Goal: Communication & Community: Answer question/provide support

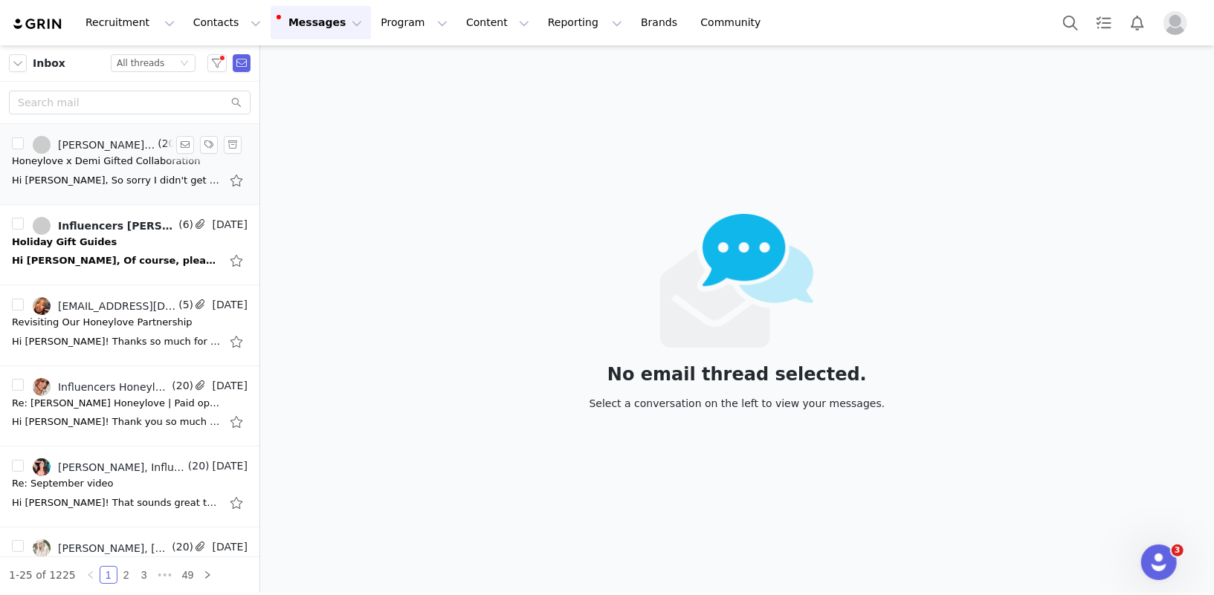
click at [141, 175] on div "Hi [PERSON_NAME], So sorry I didn't get back to you sooner! I decided to actual…" at bounding box center [116, 180] width 208 height 15
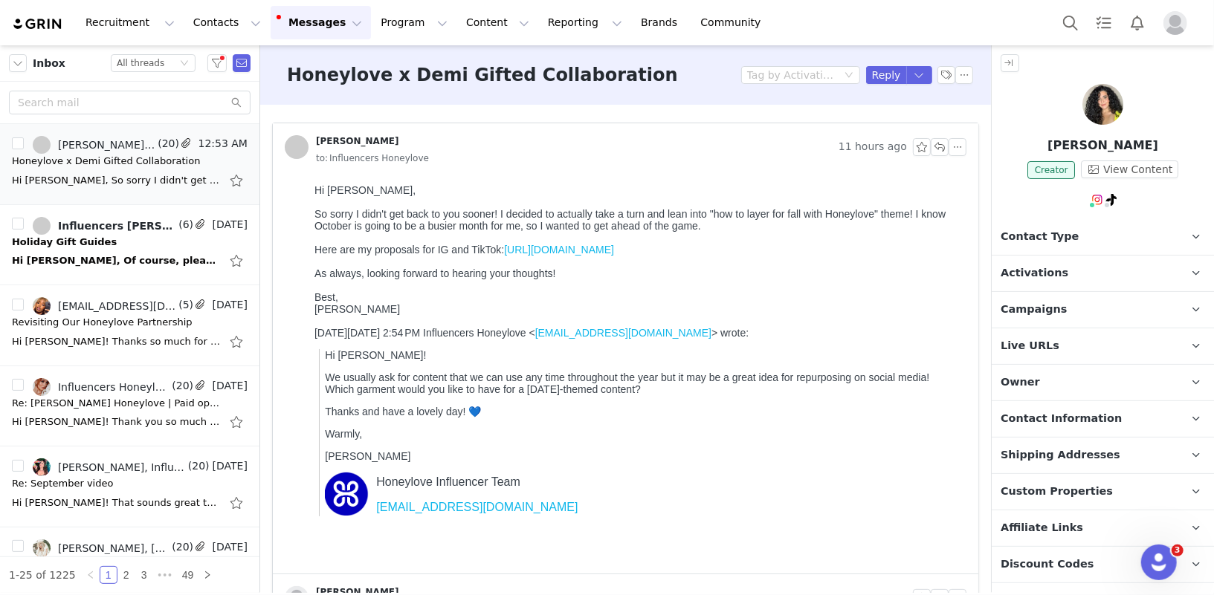
click at [545, 252] on link "[URL][DOMAIN_NAME]" at bounding box center [558, 249] width 110 height 12
click at [943, 149] on button "button" at bounding box center [939, 147] width 18 height 18
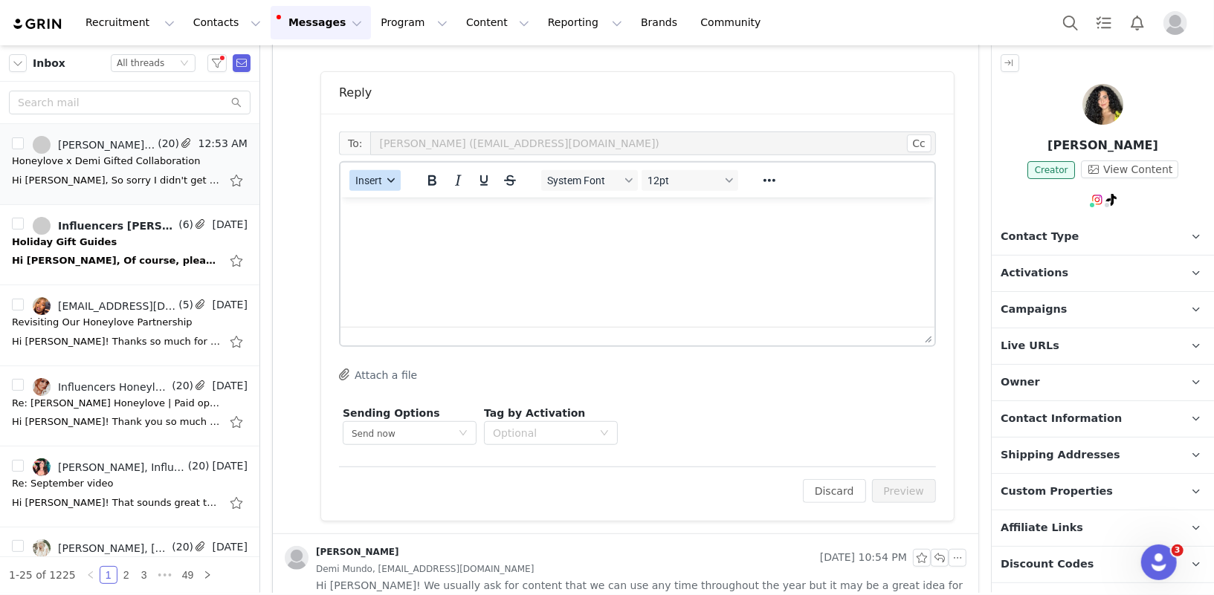
click at [371, 184] on span "Insert" at bounding box center [368, 181] width 27 height 12
click at [383, 207] on div "Insert Template" at bounding box center [428, 205] width 134 height 18
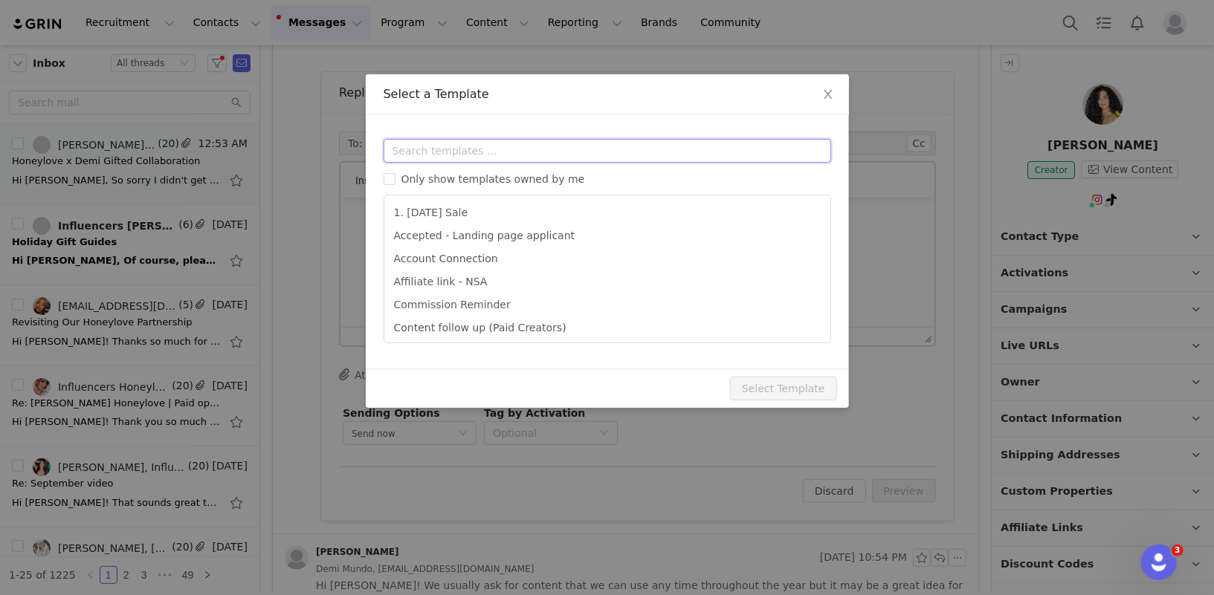
click at [462, 147] on input "text" at bounding box center [606, 151] width 447 height 24
click at [832, 93] on icon "icon: close" at bounding box center [828, 94] width 12 height 12
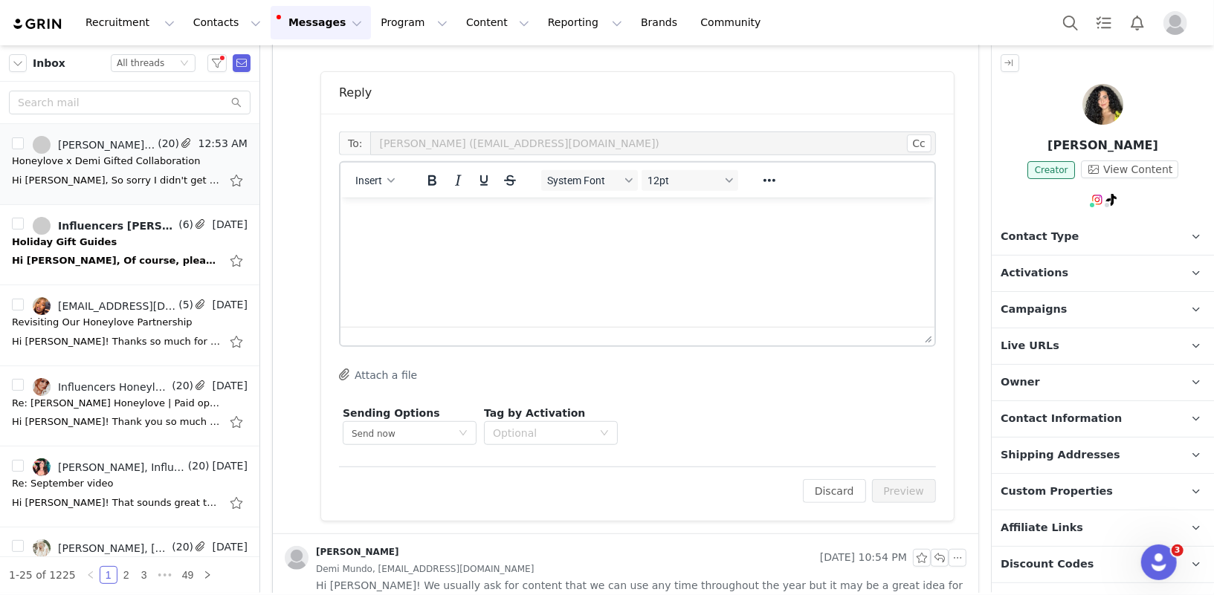
click at [550, 233] on html at bounding box center [637, 217] width 594 height 40
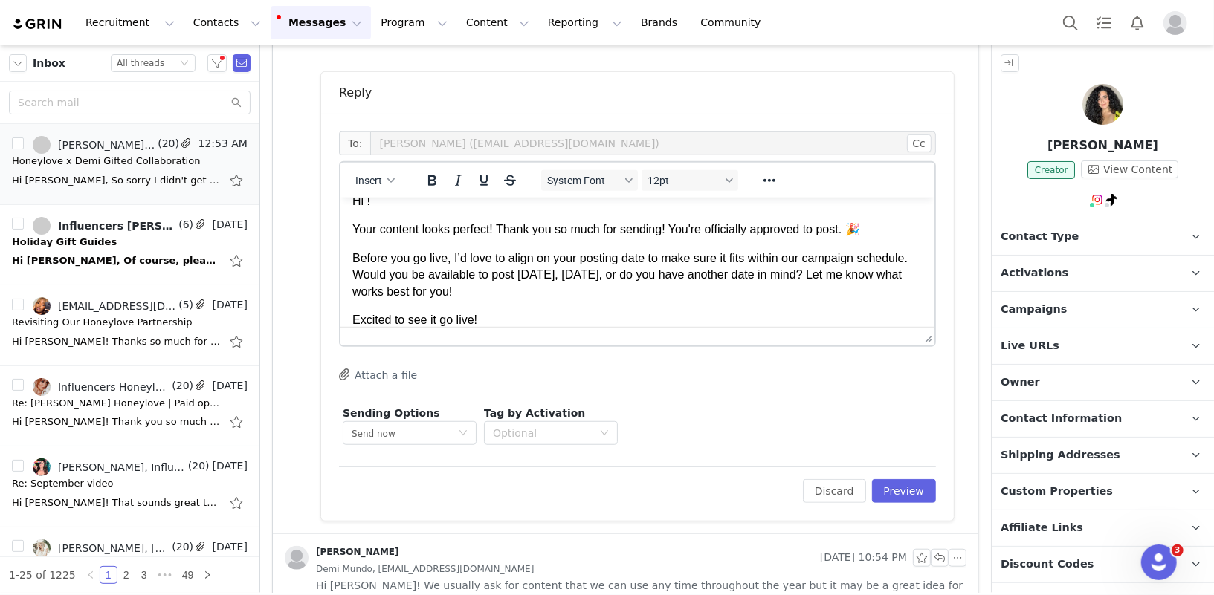
scroll to position [46, 0]
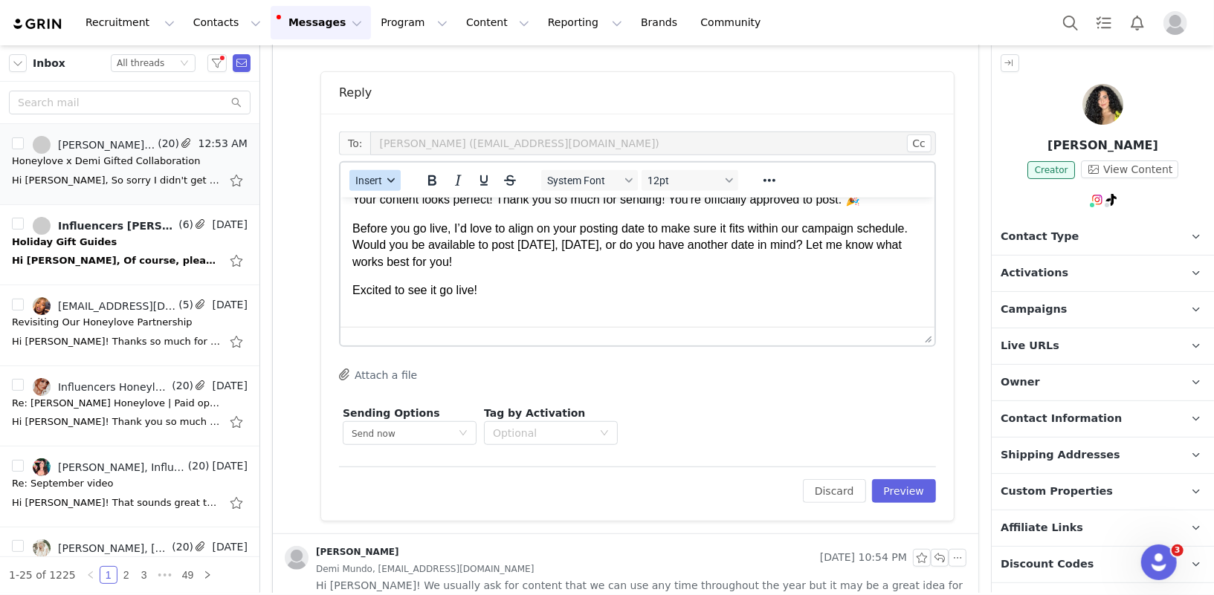
click at [381, 180] on button "Insert" at bounding box center [374, 180] width 51 height 21
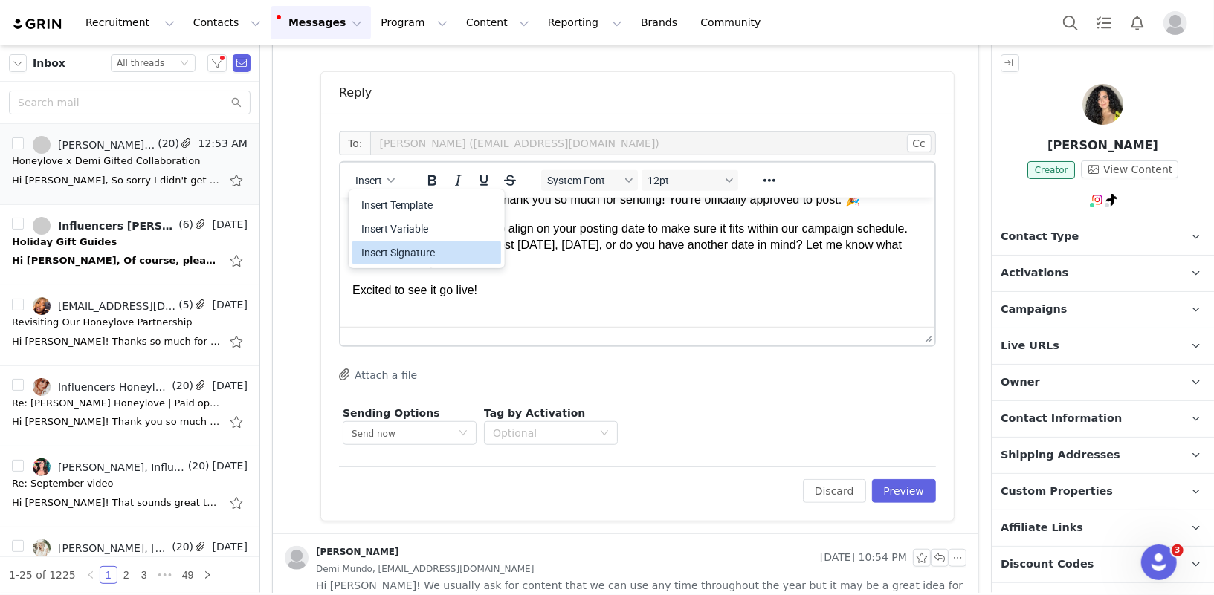
click at [408, 248] on div "Insert Signature" at bounding box center [428, 253] width 134 height 18
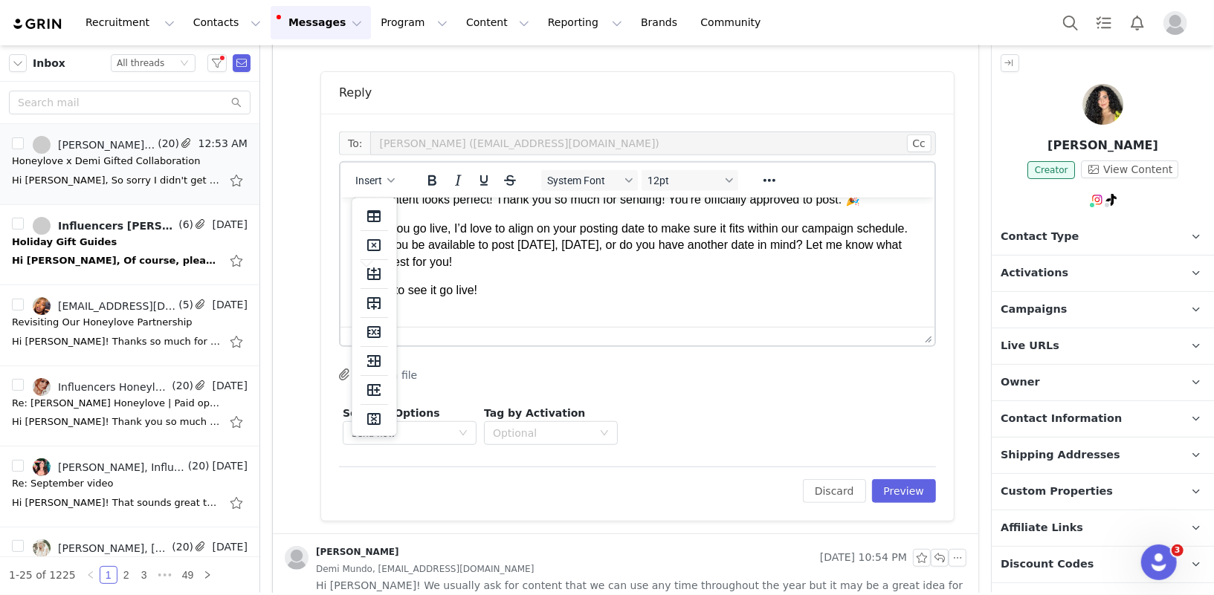
scroll to position [171, 0]
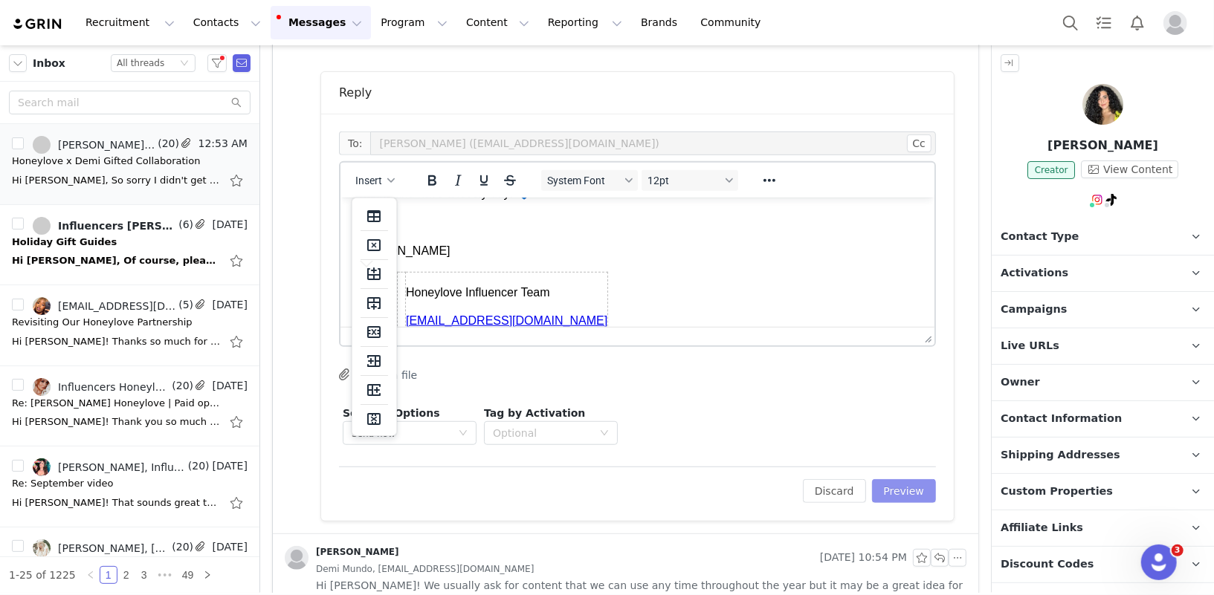
click at [909, 492] on button "Preview" at bounding box center [904, 491] width 65 height 24
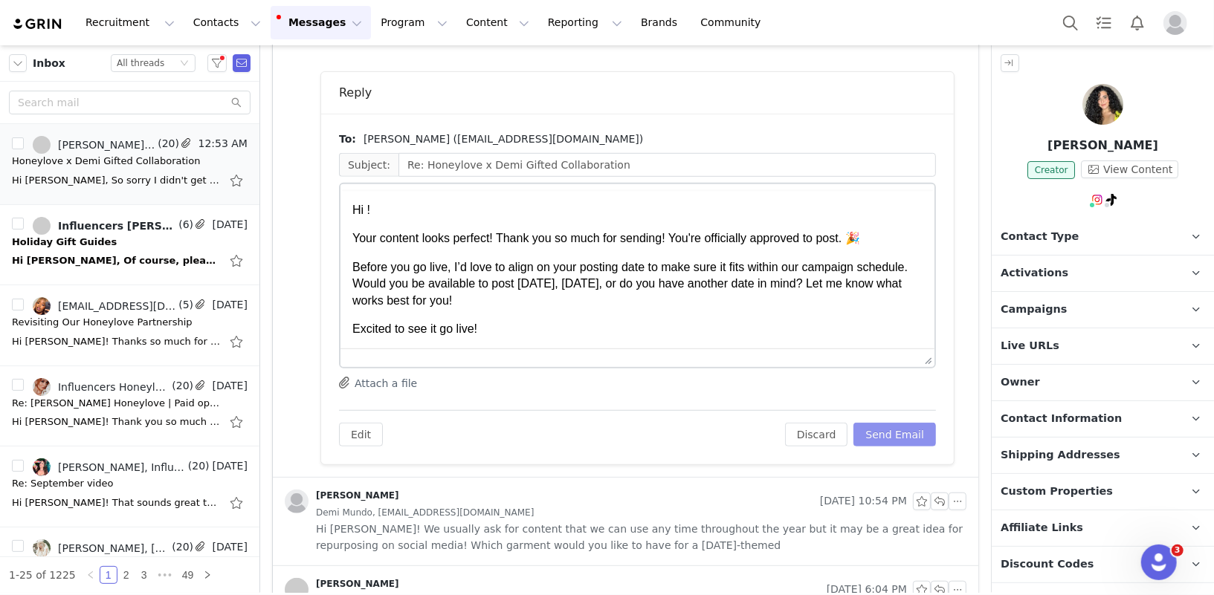
scroll to position [0, 0]
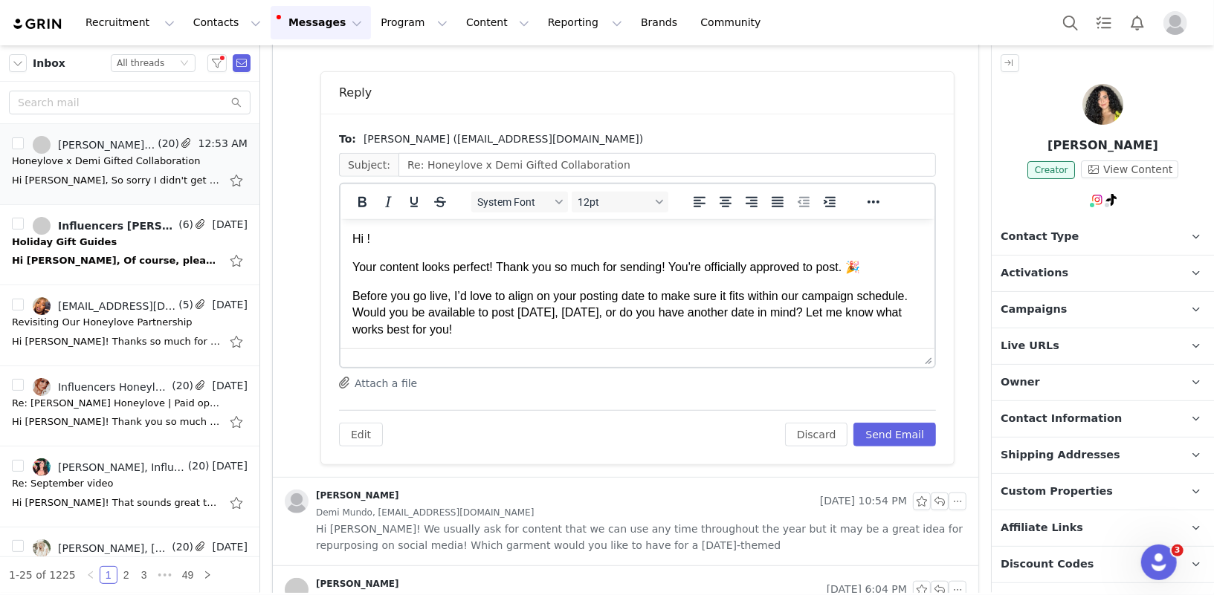
click at [366, 240] on p "Hi !" at bounding box center [637, 238] width 570 height 16
click at [721, 297] on p "Before you go live, I’d love to align on your posting date to make sure it fits…" at bounding box center [637, 313] width 570 height 50
drag, startPoint x: 555, startPoint y: 330, endPoint x: 334, endPoint y: 292, distance: 224.7
click at [340, 292] on html "Hi gorgeous! Your content looks perfect! Thank you so much for sending! You're …" at bounding box center [637, 381] width 594 height 327
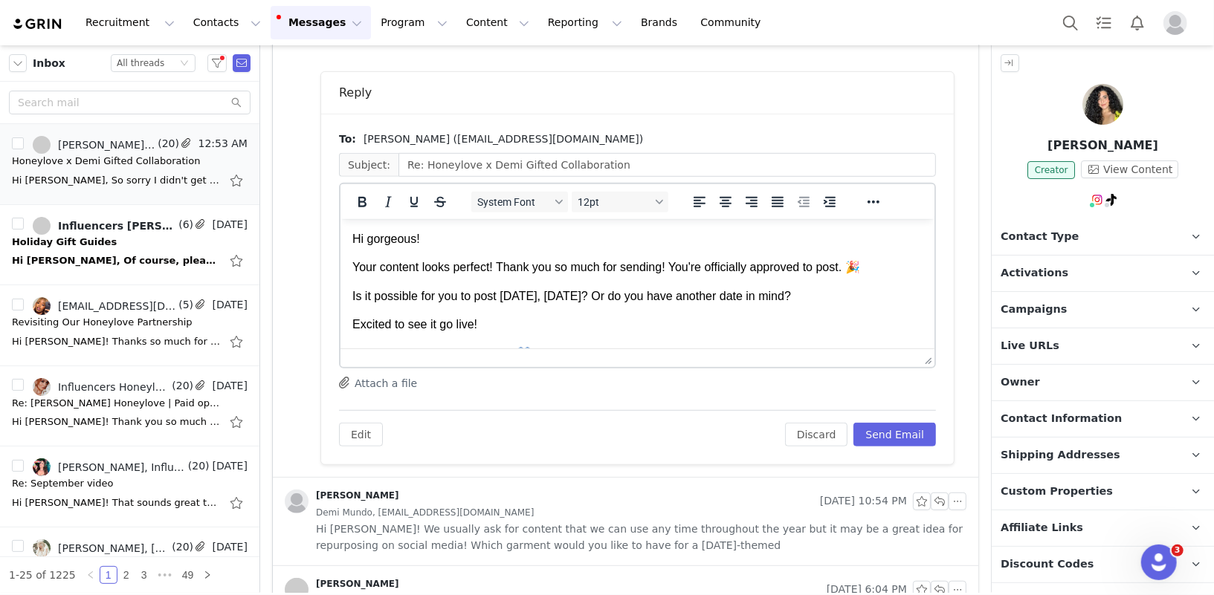
scroll to position [53, 0]
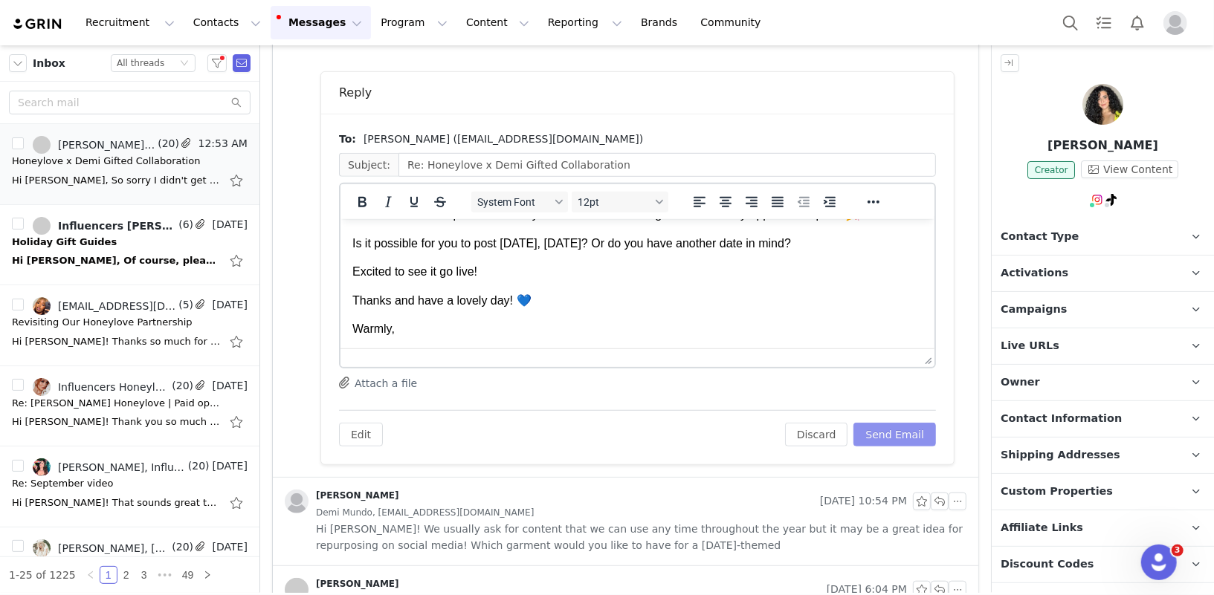
click at [919, 435] on button "Send Email" at bounding box center [894, 435] width 82 height 24
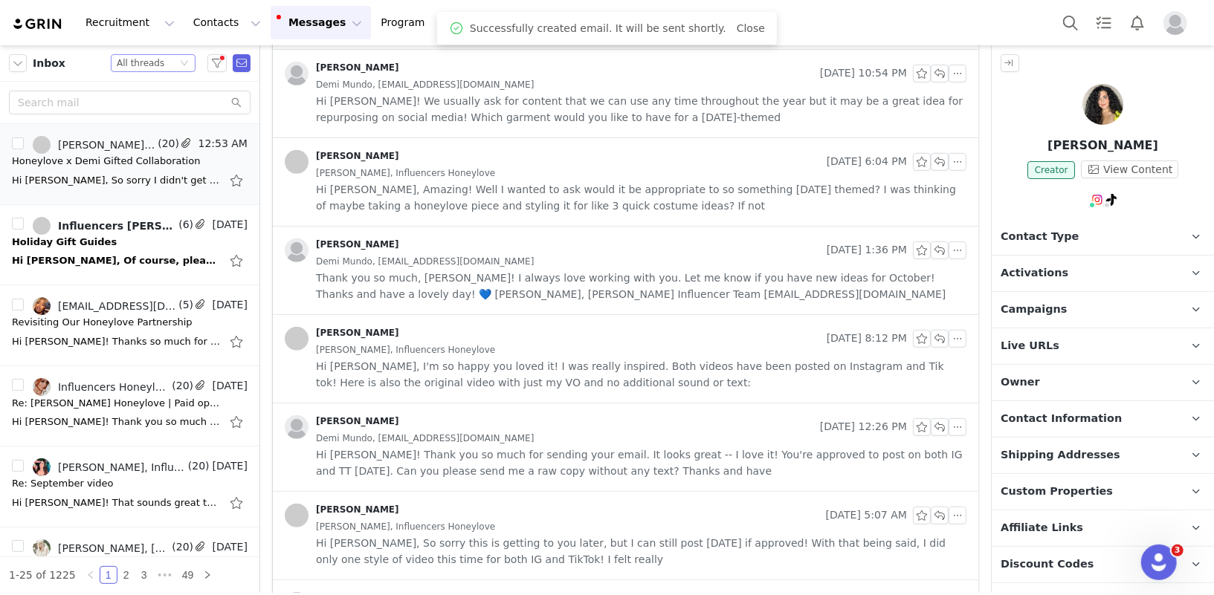
click at [135, 59] on div "All threads" at bounding box center [141, 63] width 48 height 16
click at [152, 137] on li "Unread only" at bounding box center [153, 138] width 85 height 24
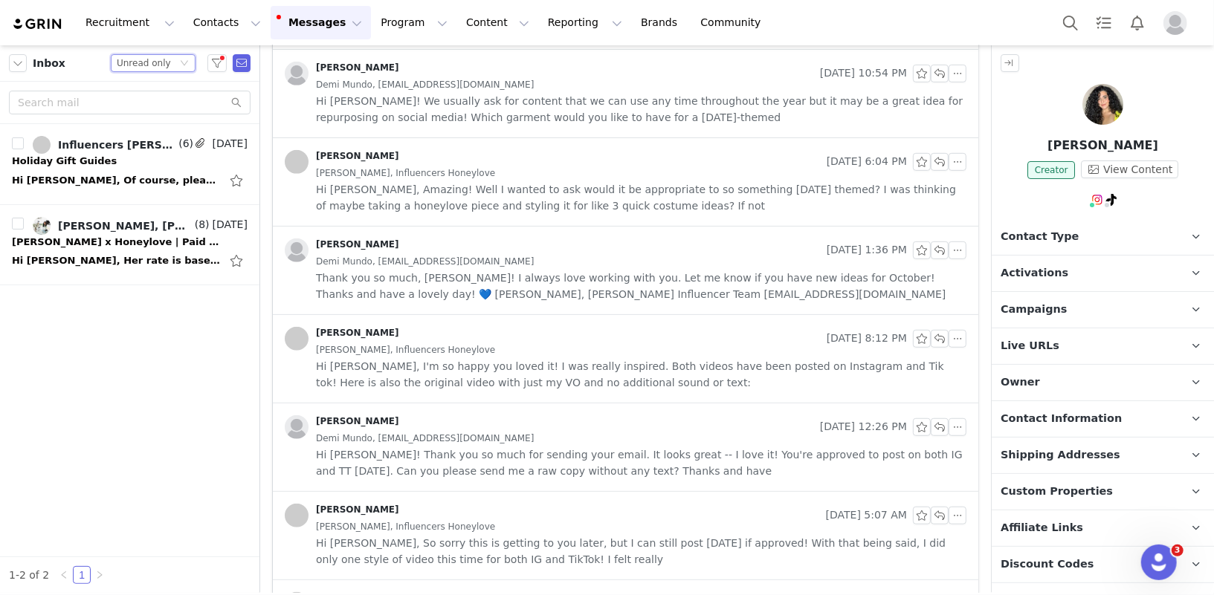
scroll to position [0, 0]
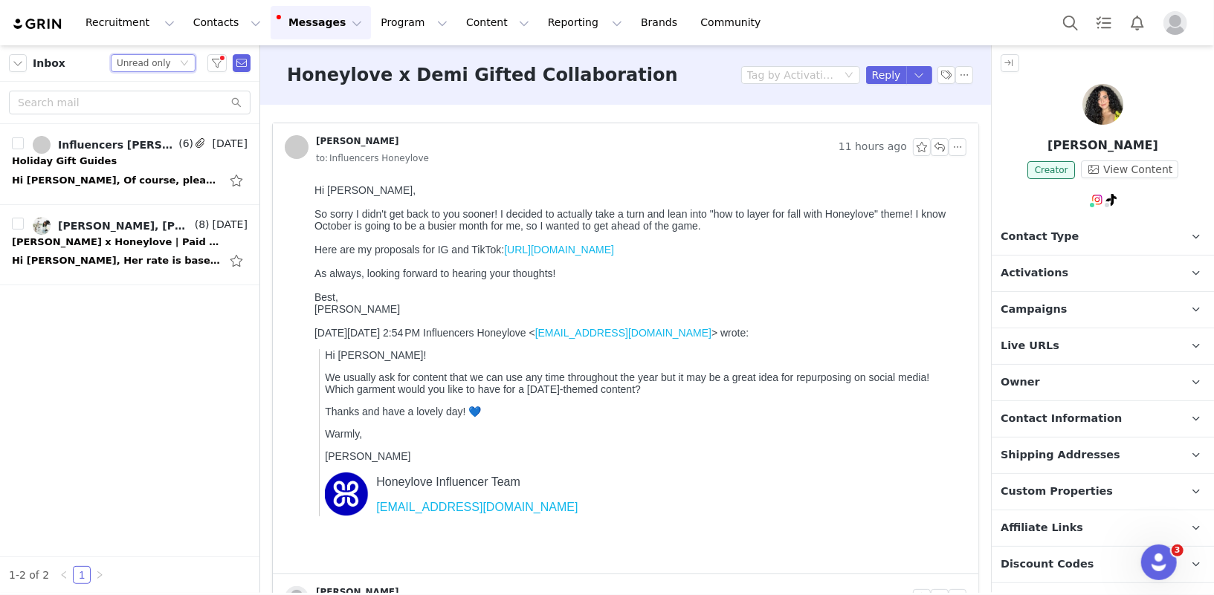
click at [621, 167] on div "[PERSON_NAME] 11 hours ago to: Influencers Honeylove" at bounding box center [625, 150] width 705 height 55
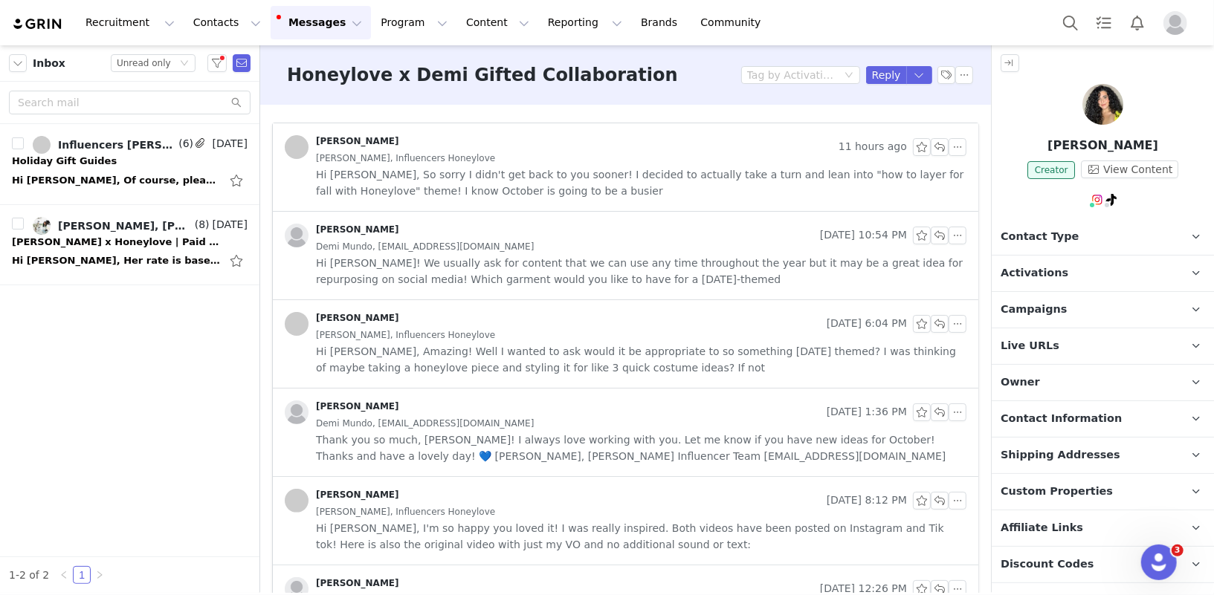
click at [621, 167] on span "Hi [PERSON_NAME], So sorry I didn't get back to you sooner! I decided to actual…" at bounding box center [641, 182] width 650 height 33
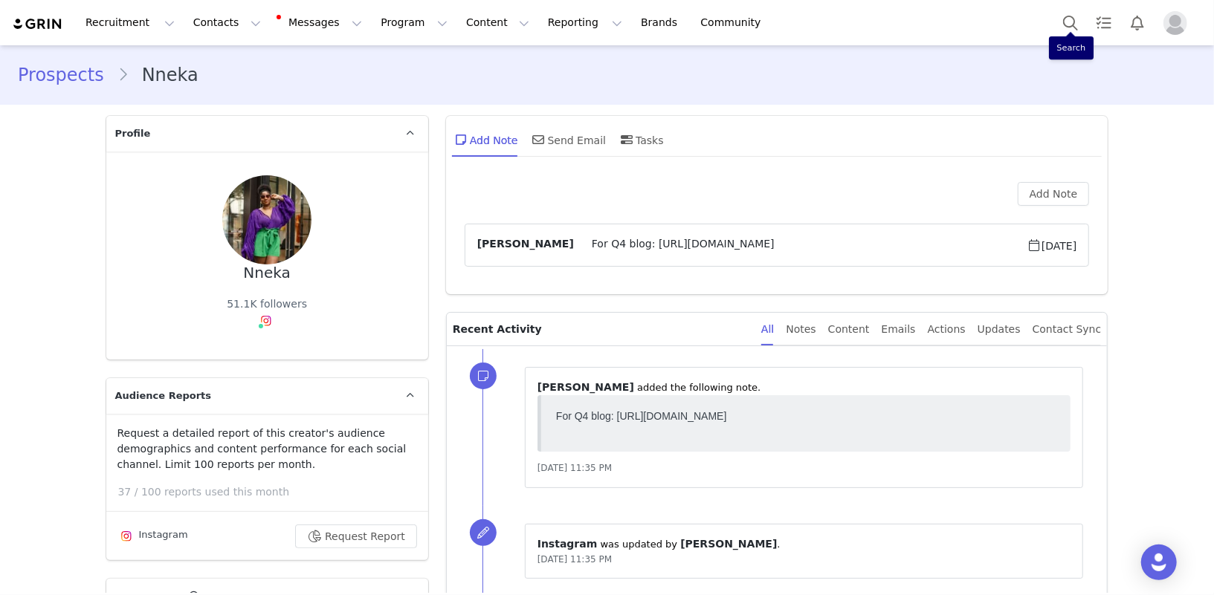
type input "+1 ([GEOGRAPHIC_DATA])"
